Goal: Navigation & Orientation: Find specific page/section

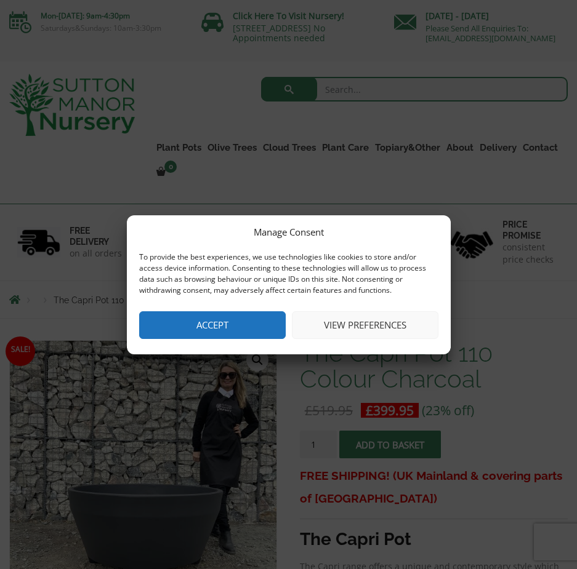
click at [221, 328] on button "Accept" at bounding box center [212, 326] width 147 height 28
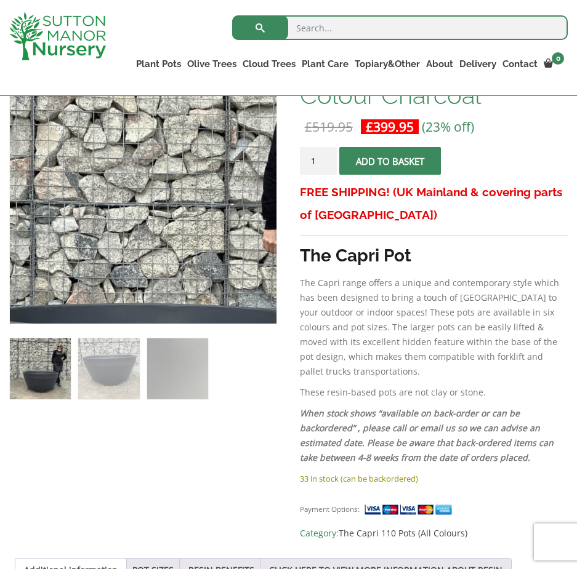
scroll to position [246, 0]
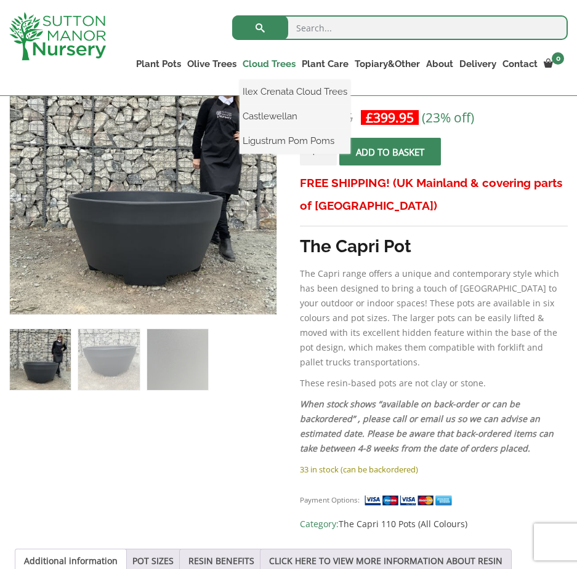
click at [255, 67] on link "Cloud Trees" at bounding box center [268, 63] width 59 height 17
click at [283, 92] on link "Ilex Crenata Cloud Trees" at bounding box center [294, 91] width 111 height 18
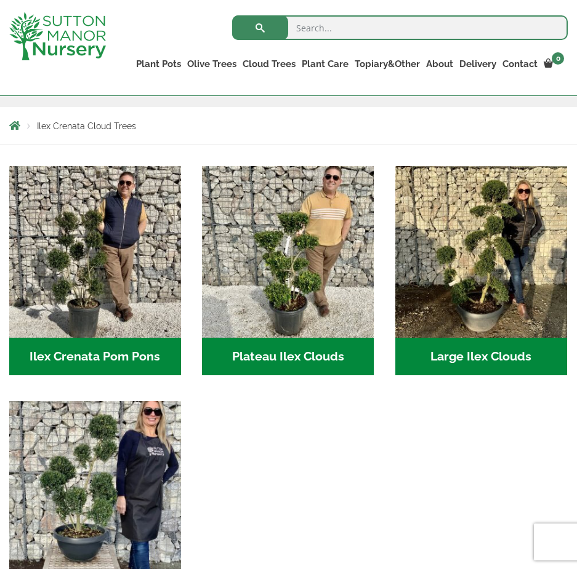
scroll to position [185, 0]
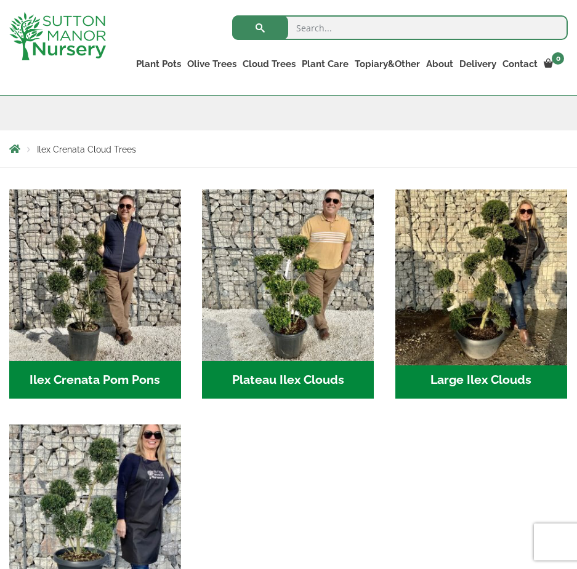
click at [469, 299] on img "Visit product category Large Ilex Clouds" at bounding box center [481, 275] width 180 height 180
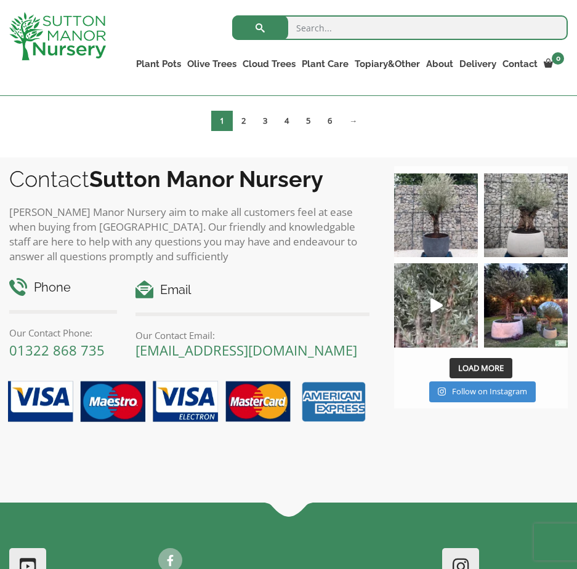
scroll to position [935, 0]
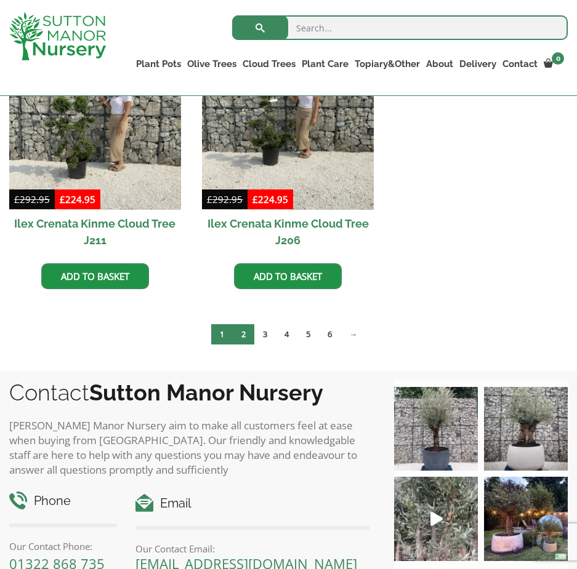
click at [237, 334] on link "2" at bounding box center [244, 334] width 22 height 20
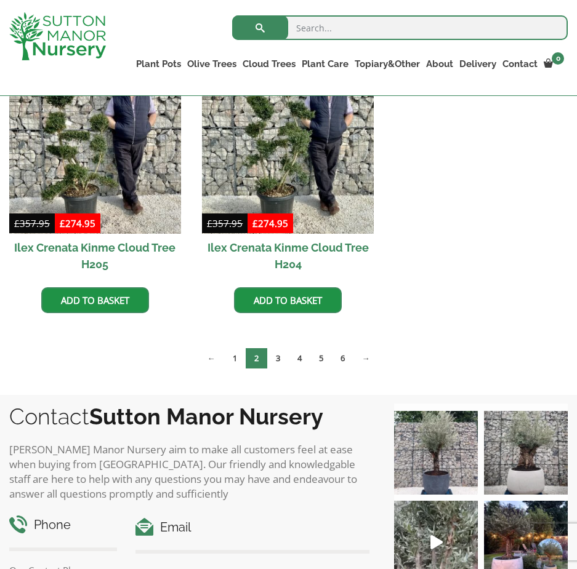
scroll to position [1231, 0]
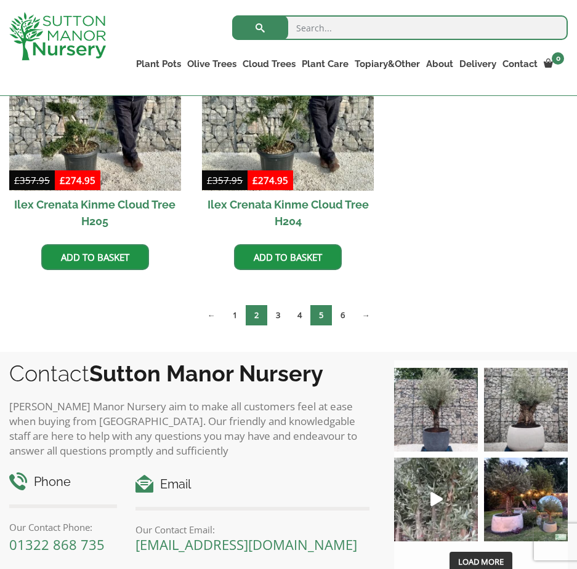
click at [316, 316] on link "5" at bounding box center [321, 315] width 22 height 20
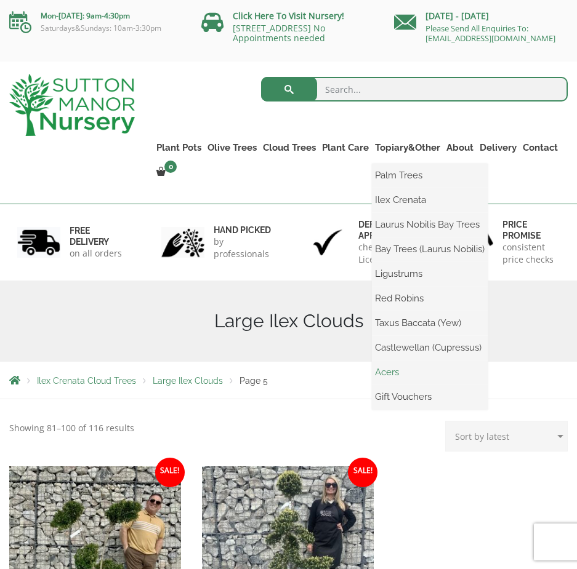
click at [384, 369] on link "Acers" at bounding box center [430, 372] width 116 height 18
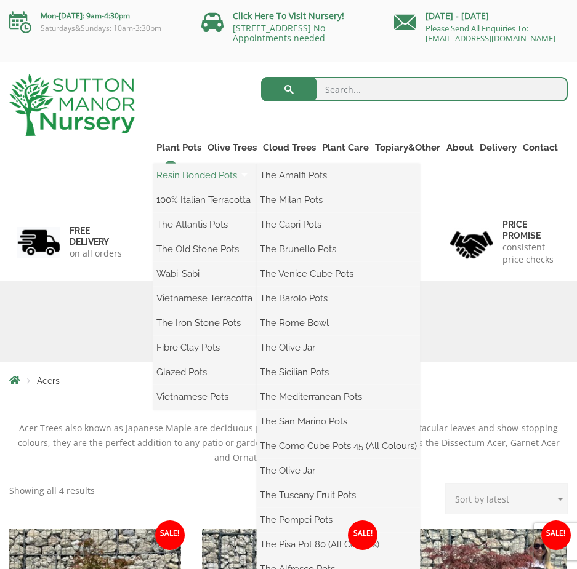
click at [179, 177] on link "Resin Bonded Pots" at bounding box center [204, 175] width 103 height 18
